Goal: Task Accomplishment & Management: Use online tool/utility

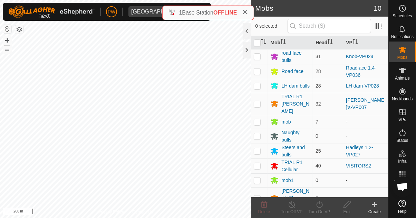
scroll to position [543, 0]
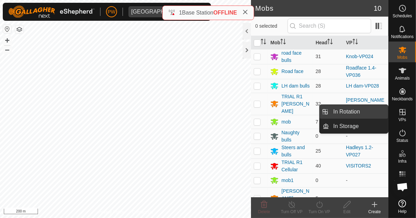
click at [347, 113] on span "In Rotation" at bounding box center [346, 111] width 27 height 8
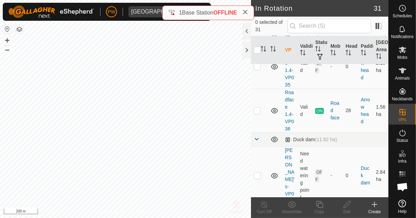
scroll to position [33, 0]
click at [259, 112] on p-checkbox at bounding box center [257, 111] width 7 height 6
checkbox input "true"
click at [321, 205] on icon at bounding box center [319, 204] width 9 height 8
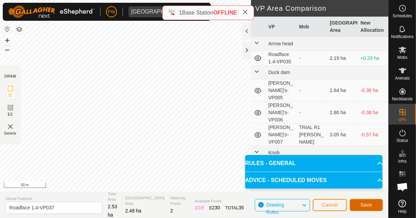
click at [365, 202] on span "Save" at bounding box center [367, 205] width 12 height 6
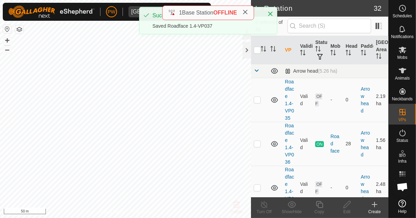
click at [245, 12] on icon at bounding box center [246, 12] width 6 height 6
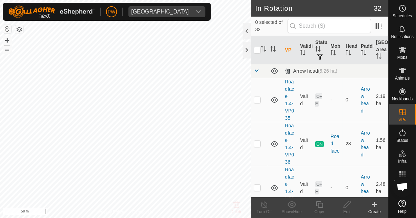
click at [404, 55] on span "Mobs" at bounding box center [402, 57] width 10 height 4
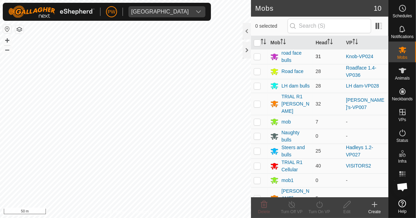
click at [257, 58] on p-checkbox at bounding box center [257, 57] width 7 height 6
checkbox input "true"
click at [320, 205] on icon at bounding box center [319, 204] width 9 height 8
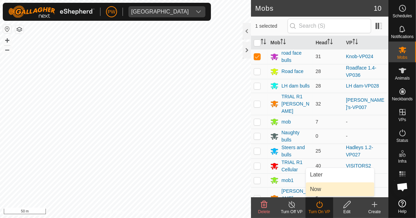
click at [327, 190] on link "Now" at bounding box center [340, 189] width 68 height 14
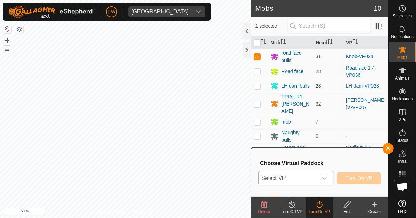
click at [327, 178] on icon "dropdown trigger" at bounding box center [325, 178] width 6 height 6
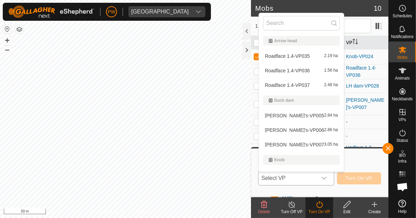
click at [314, 83] on div "Roadface 1.4-VP037 2.48 ha" at bounding box center [301, 85] width 77 height 8
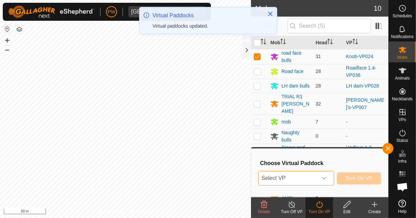
click at [328, 176] on div "dropdown trigger" at bounding box center [324, 178] width 14 height 14
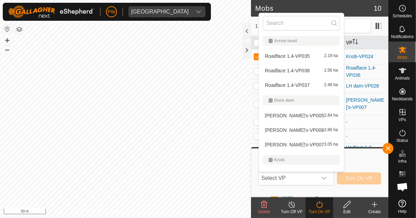
click at [314, 84] on div "Roadface 1.4-VP037 2.48 ha" at bounding box center [301, 85] width 77 height 8
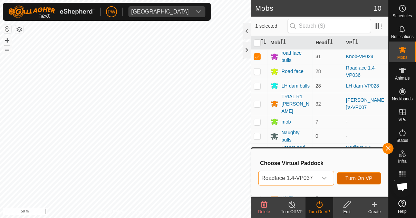
click at [367, 178] on span "Turn On VP" at bounding box center [359, 178] width 27 height 6
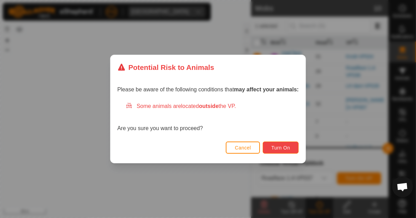
click at [288, 149] on span "Turn On" at bounding box center [280, 148] width 19 height 6
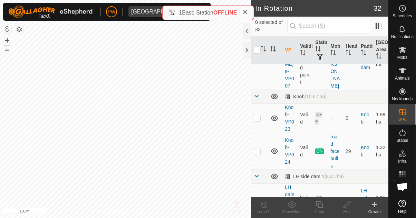
scroll to position [310, 0]
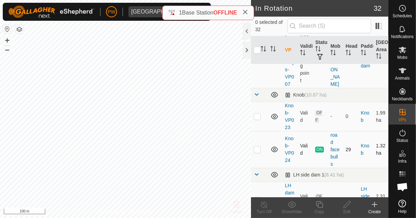
click at [256, 146] on p-checkbox at bounding box center [257, 149] width 7 height 6
checkbox input "true"
click at [322, 202] on icon at bounding box center [319, 204] width 7 height 7
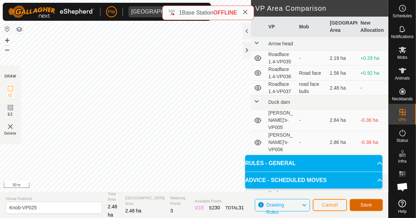
click at [365, 203] on span "Save" at bounding box center [367, 205] width 12 height 6
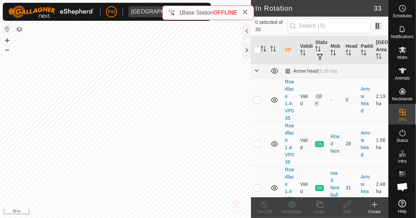
click at [405, 56] on span "Mobs" at bounding box center [402, 57] width 10 height 4
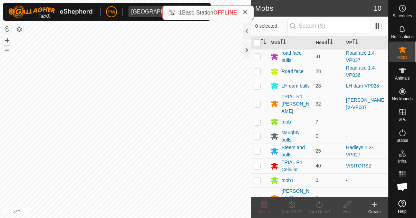
click at [260, 56] on p-checkbox at bounding box center [257, 57] width 7 height 6
checkbox input "true"
click at [321, 208] on icon at bounding box center [319, 204] width 9 height 8
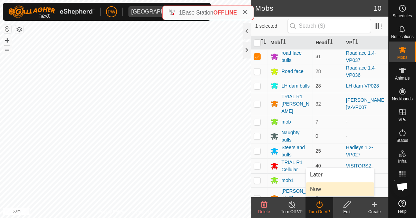
click at [330, 190] on link "Now" at bounding box center [340, 189] width 68 height 14
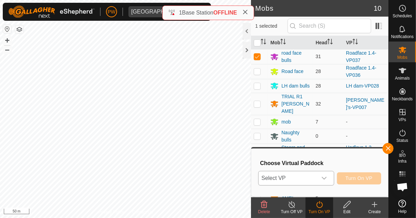
click at [329, 178] on div "dropdown trigger" at bounding box center [324, 178] width 14 height 14
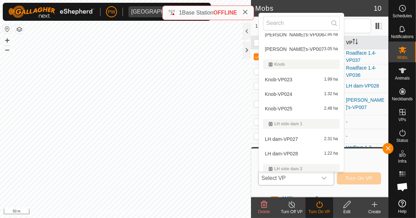
scroll to position [96, 0]
click at [300, 108] on div "Knob-VP025 2.48 ha" at bounding box center [301, 107] width 77 height 8
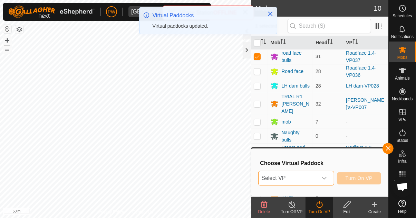
click at [325, 178] on icon "dropdown trigger" at bounding box center [325, 178] width 6 height 6
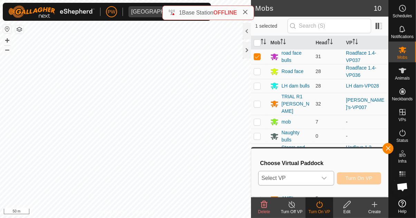
click at [326, 175] on icon "dropdown trigger" at bounding box center [325, 178] width 6 height 6
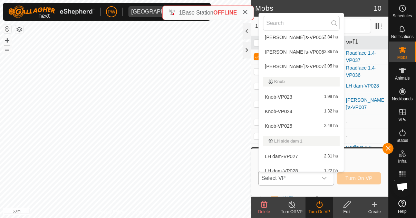
scroll to position [78, 0]
click at [292, 126] on div "Knob-VP025 2.48 ha" at bounding box center [301, 126] width 77 height 8
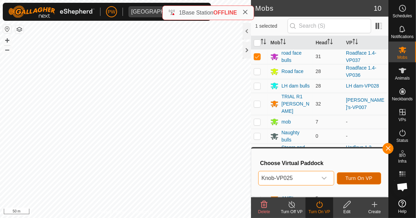
click at [362, 178] on span "Turn On VP" at bounding box center [359, 178] width 27 height 6
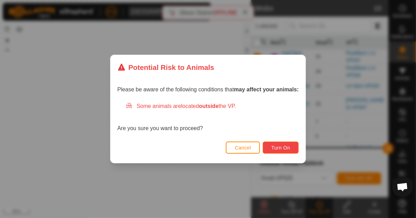
click at [287, 148] on span "Turn On" at bounding box center [280, 148] width 19 height 6
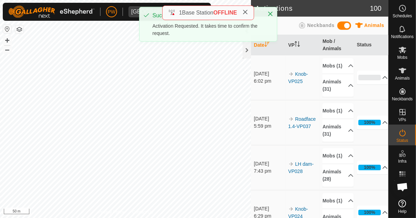
click at [402, 51] on icon at bounding box center [403, 50] width 8 height 7
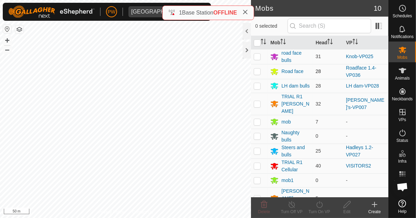
click at [260, 70] on p-checkbox at bounding box center [257, 71] width 7 height 6
checkbox input "true"
click at [321, 207] on icon at bounding box center [319, 204] width 6 height 7
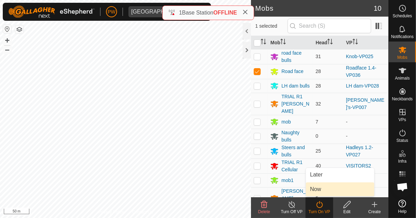
click at [330, 189] on link "Now" at bounding box center [340, 189] width 68 height 14
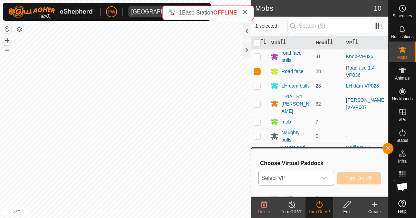
click at [326, 178] on icon "dropdown trigger" at bounding box center [324, 177] width 5 height 3
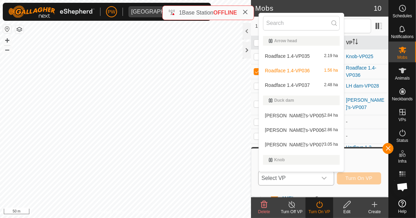
click at [313, 84] on div "Roadface 1.4-VP037 2.48 ha" at bounding box center [301, 85] width 77 height 8
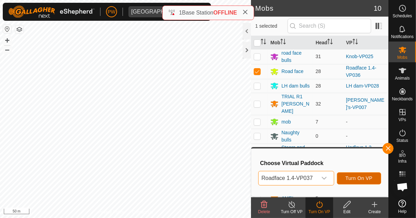
click at [363, 178] on span "Turn On VP" at bounding box center [359, 178] width 27 height 6
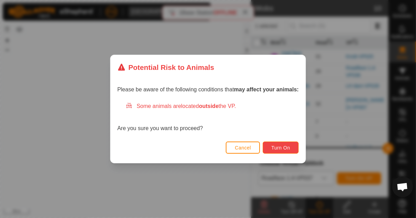
click at [286, 150] on span "Turn On" at bounding box center [280, 148] width 19 height 6
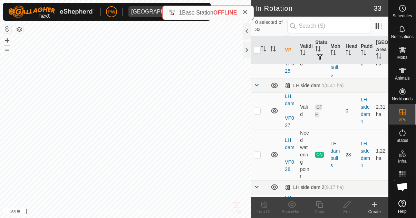
scroll to position [436, 0]
click at [259, 152] on p-checkbox at bounding box center [257, 155] width 7 height 6
checkbox input "true"
click at [318, 206] on icon at bounding box center [319, 204] width 9 height 8
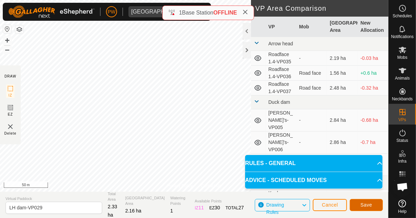
click at [368, 204] on span "Save" at bounding box center [367, 205] width 12 height 6
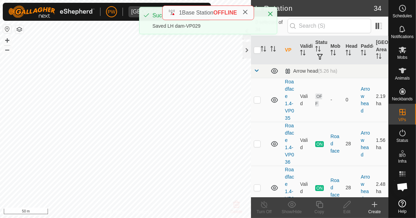
click at [404, 52] on icon at bounding box center [403, 50] width 8 height 7
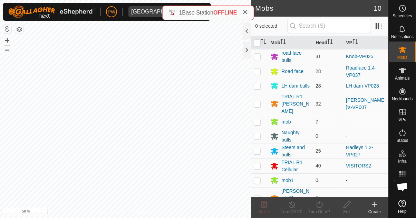
click at [259, 87] on p-checkbox at bounding box center [257, 86] width 7 height 6
checkbox input "true"
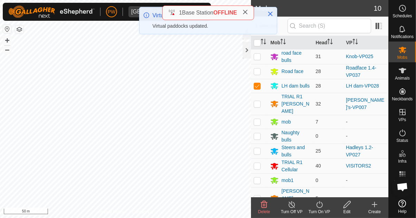
click at [319, 207] on icon at bounding box center [319, 204] width 6 height 7
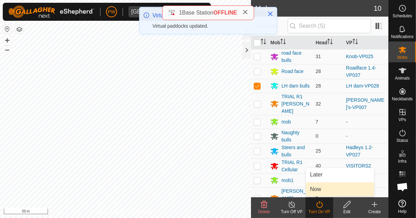
click at [324, 188] on link "Now" at bounding box center [340, 189] width 68 height 14
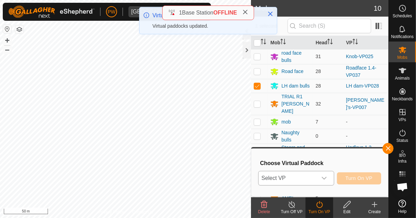
click at [325, 178] on icon "dropdown trigger" at bounding box center [324, 177] width 5 height 3
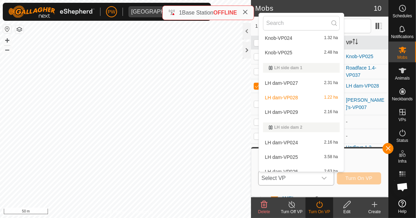
scroll to position [152, 0]
click at [299, 111] on div "LH dam-VP029 2.16 ha" at bounding box center [301, 111] width 77 height 8
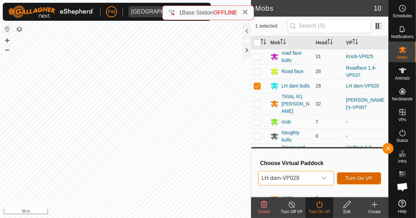
click at [364, 179] on span "Turn On VP" at bounding box center [359, 178] width 27 height 6
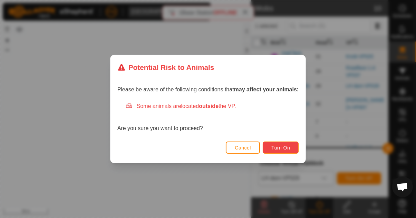
click at [287, 148] on span "Turn On" at bounding box center [280, 148] width 19 height 6
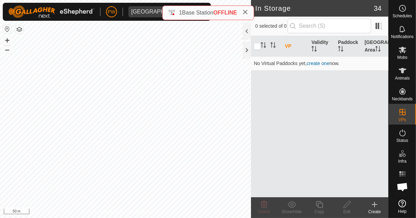
scroll to position [543, 0]
